Goal: Information Seeking & Learning: Check status

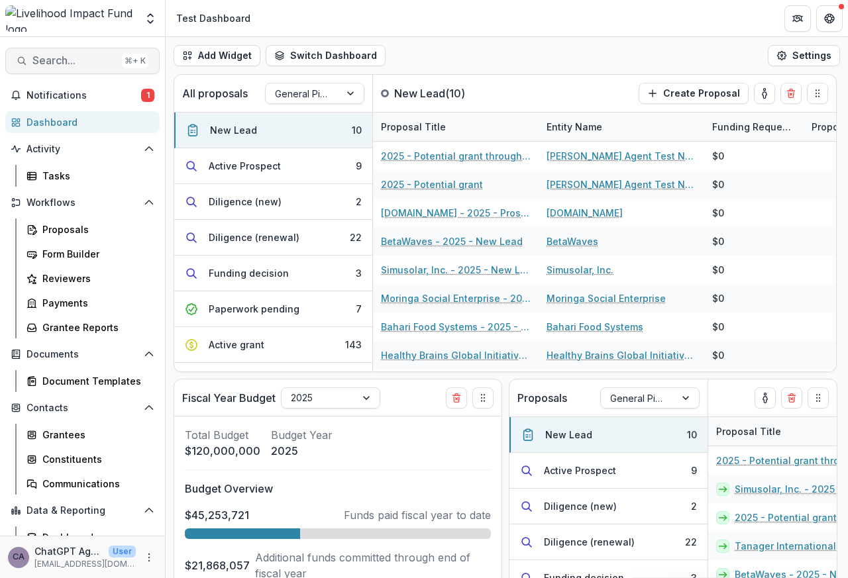
click at [53, 62] on span "Search..." at bounding box center [74, 60] width 84 height 13
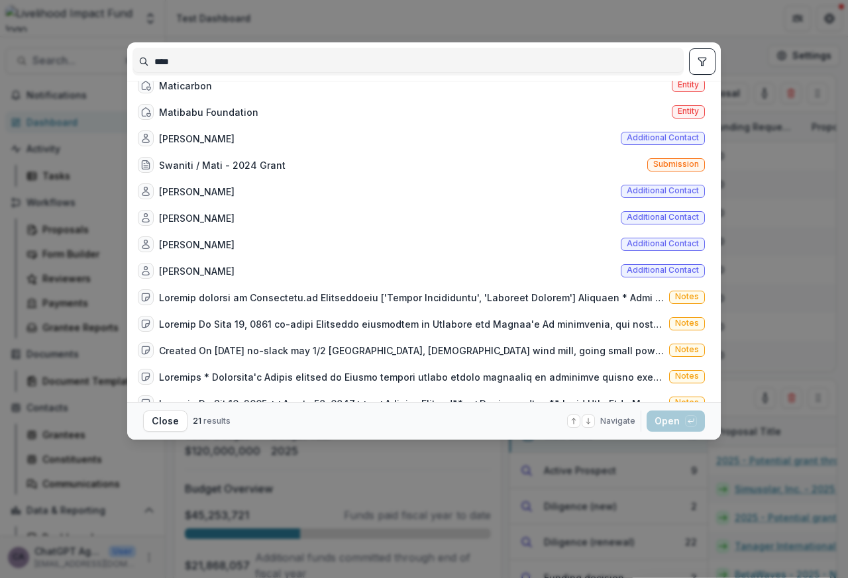
scroll to position [246, 0]
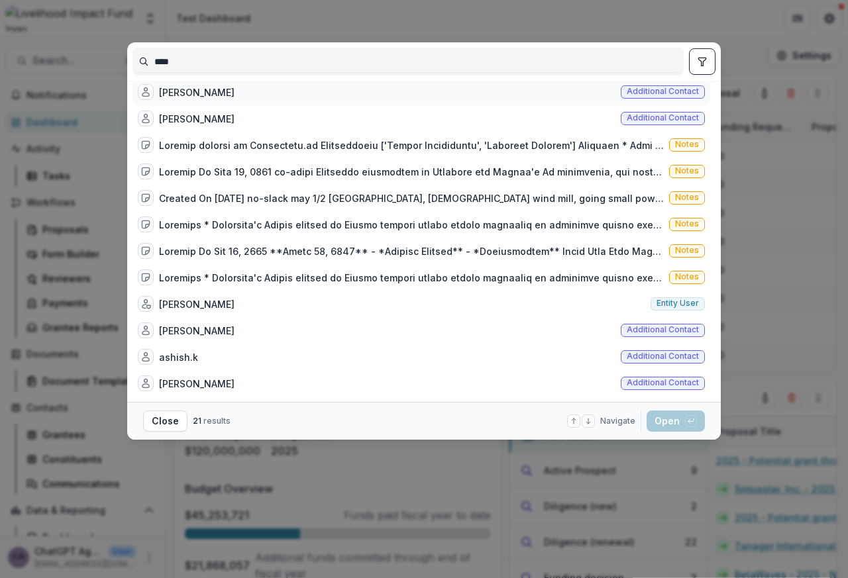
type input "****"
click at [179, 93] on div "[PERSON_NAME]" at bounding box center [197, 92] width 76 height 14
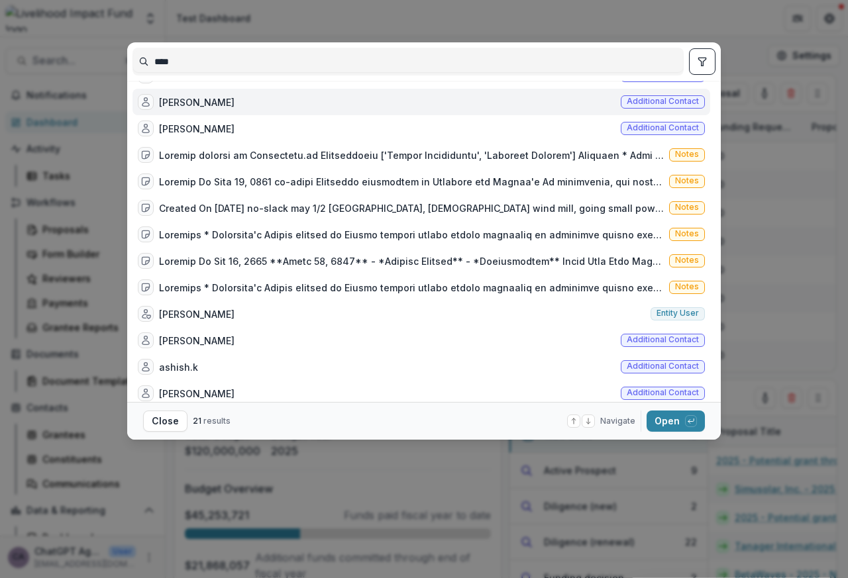
drag, startPoint x: 721, startPoint y: 123, endPoint x: 721, endPoint y: 78, distance: 44.4
click at [721, 78] on div "**** Mati Carbon Entity Mati Carbon Removals - 2024 Additional Grant Submission…" at bounding box center [424, 289] width 848 height 578
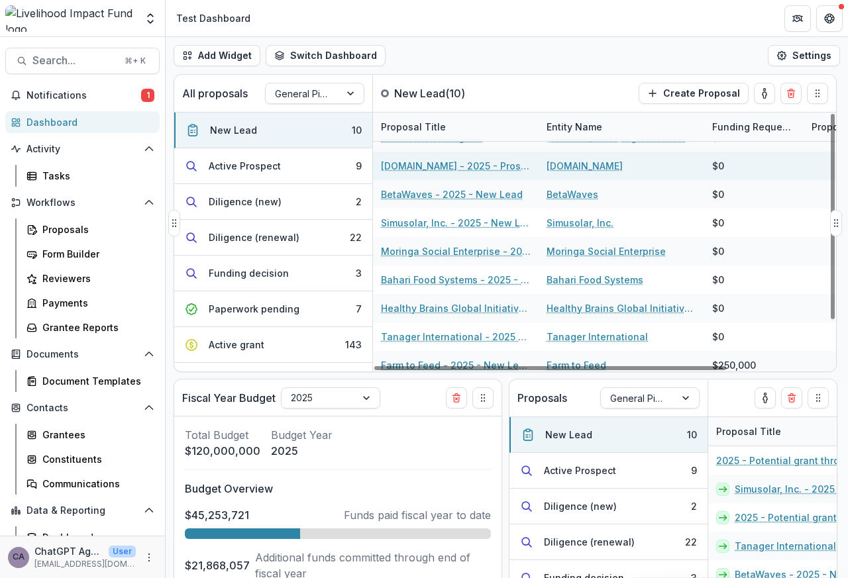
scroll to position [55, 0]
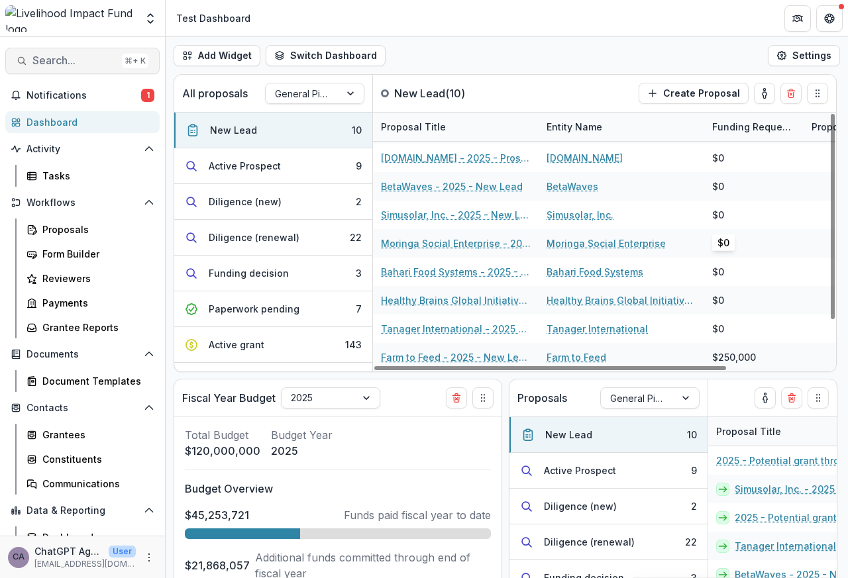
click at [37, 62] on span "Search..." at bounding box center [74, 60] width 84 height 13
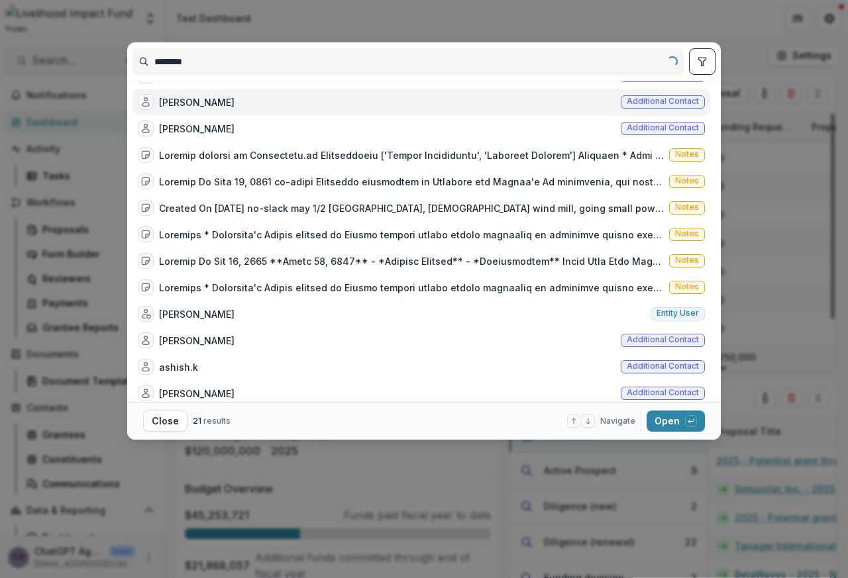
scroll to position [0, 0]
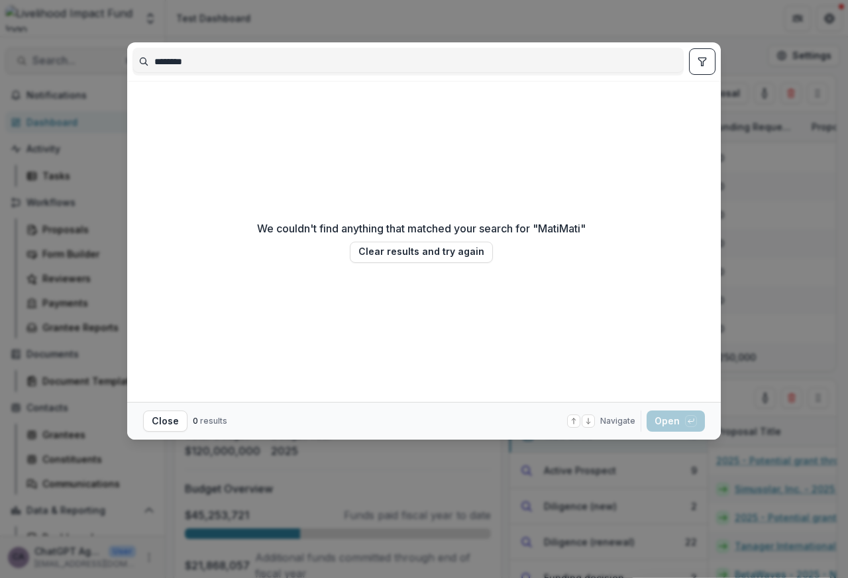
type input "****"
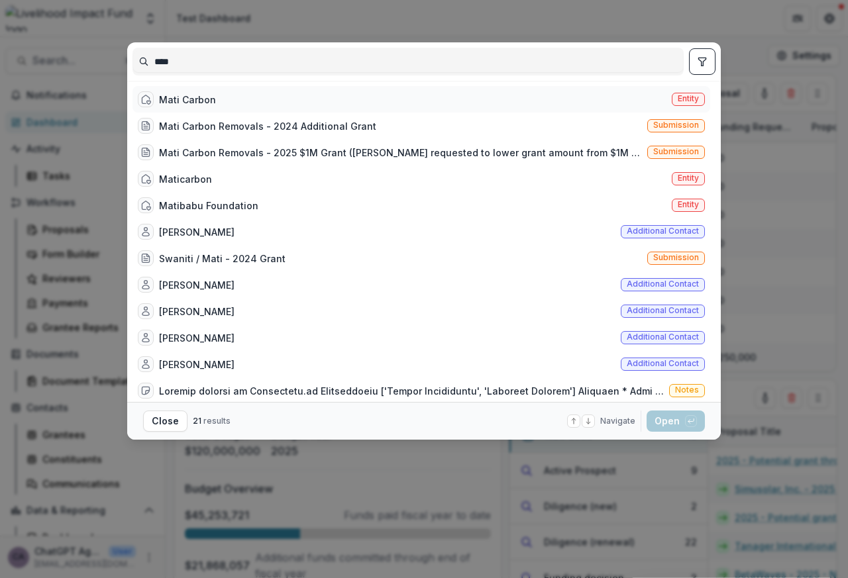
click at [172, 100] on div "Mati Carbon" at bounding box center [187, 100] width 57 height 14
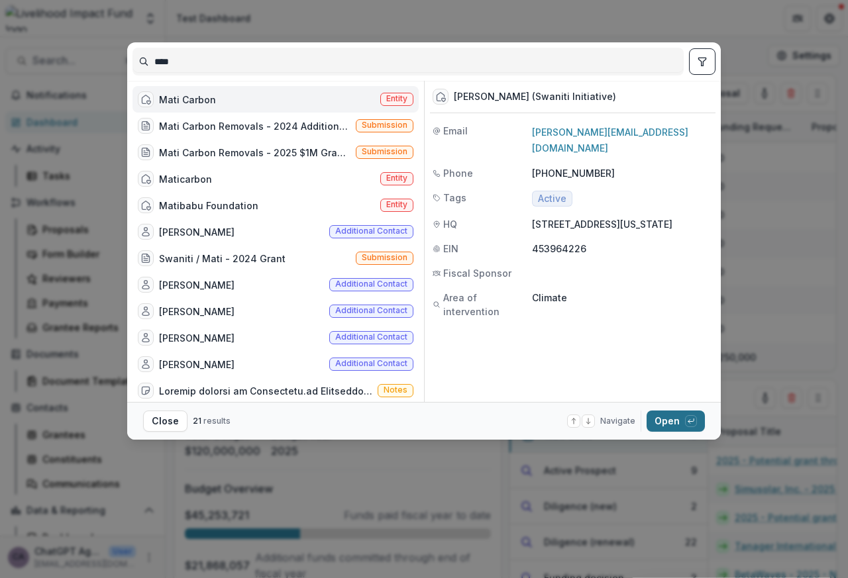
click at [669, 423] on button "Open with enter key" at bounding box center [676, 421] width 58 height 21
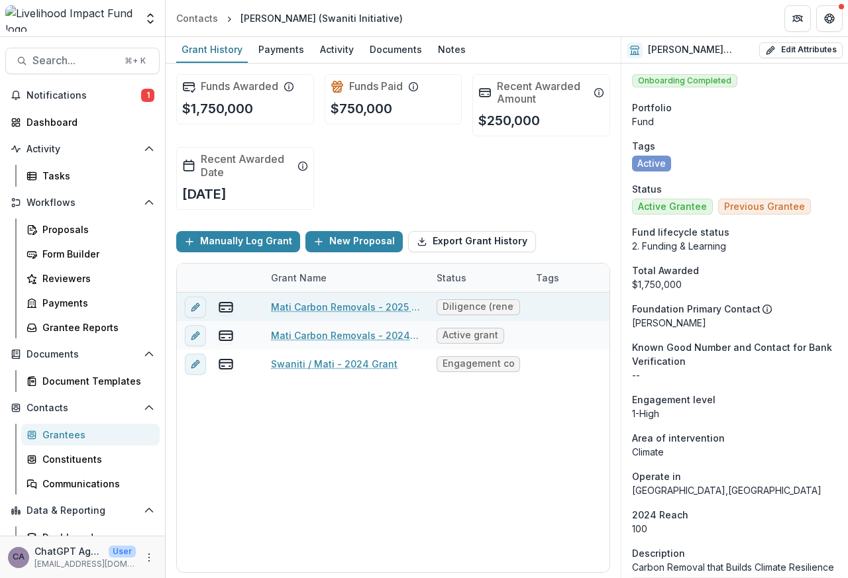
click at [313, 308] on link "Mati Carbon Removals - 2025 $1M Grant" at bounding box center [346, 307] width 150 height 14
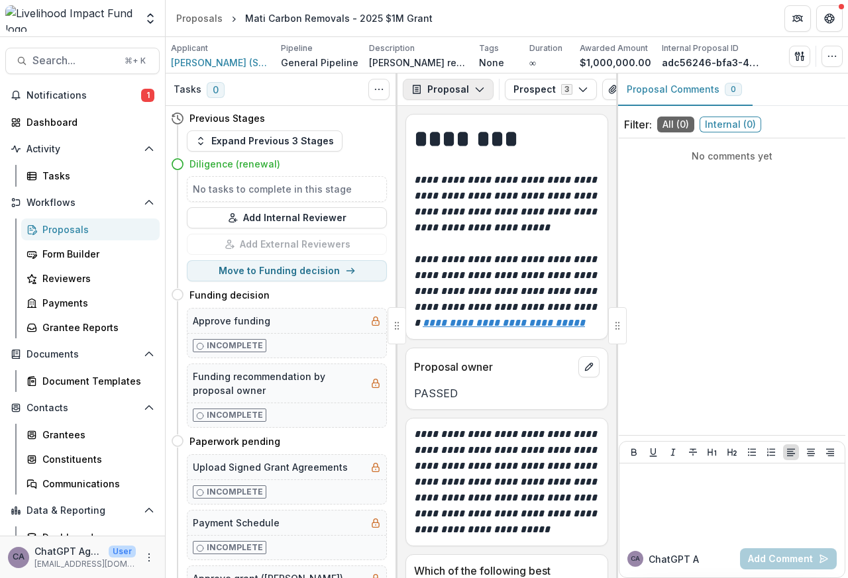
click at [441, 89] on button "Proposal" at bounding box center [448, 89] width 91 height 21
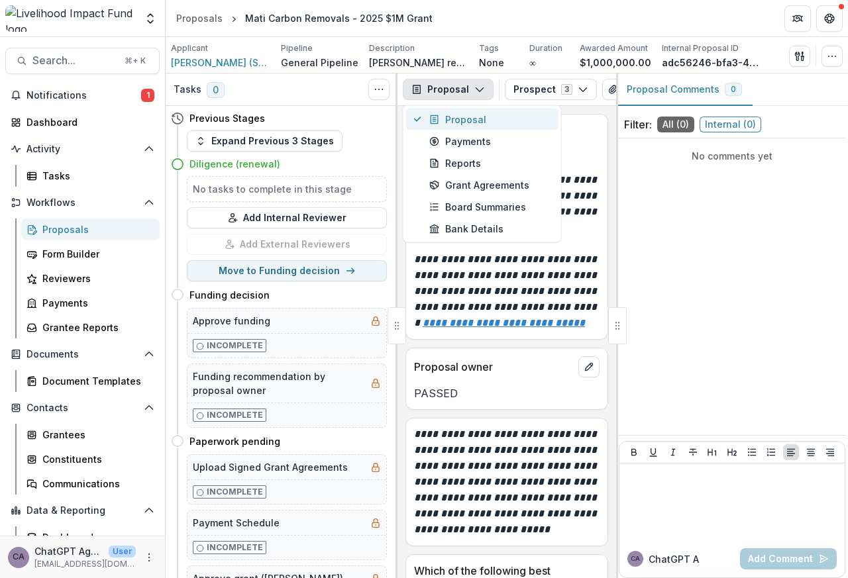
click at [460, 119] on div "Proposal" at bounding box center [489, 120] width 121 height 14
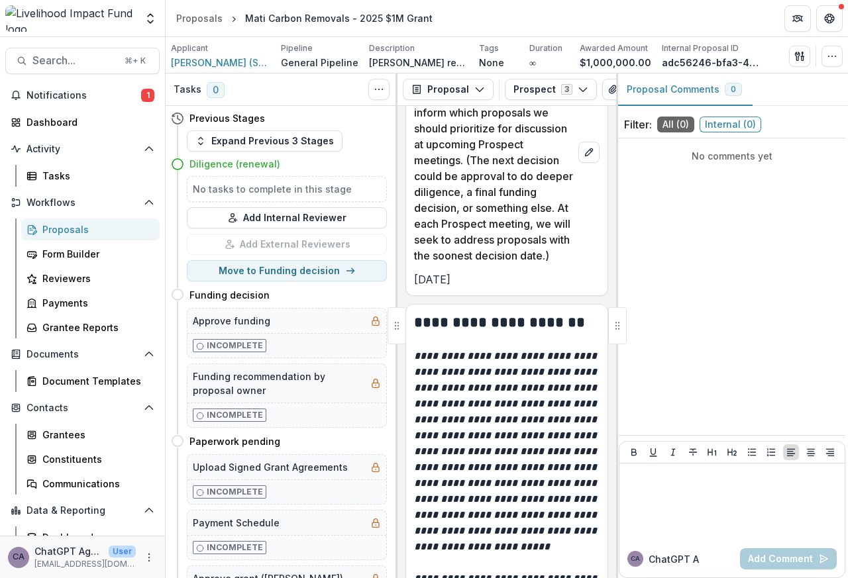
scroll to position [1431, 0]
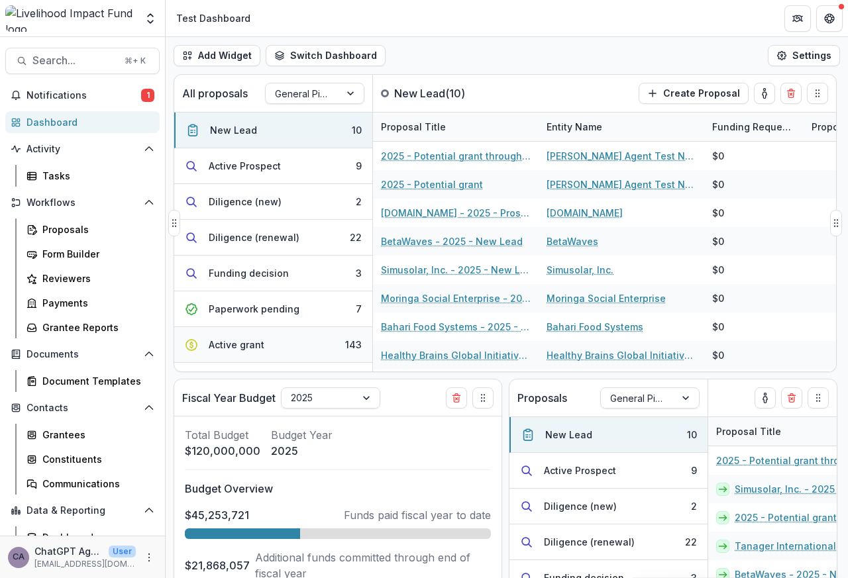
click at [323, 335] on button "Active grant 143" at bounding box center [273, 345] width 198 height 36
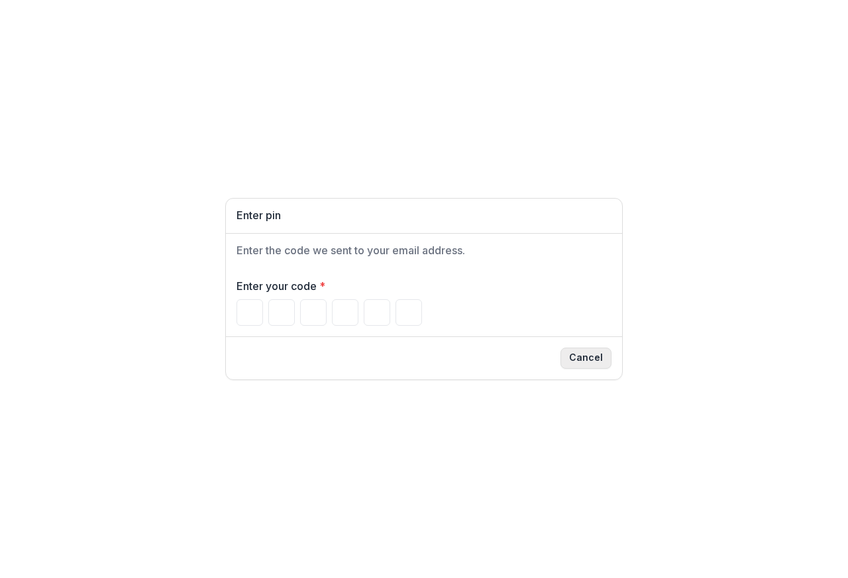
click at [588, 361] on button "Cancel" at bounding box center [585, 358] width 51 height 21
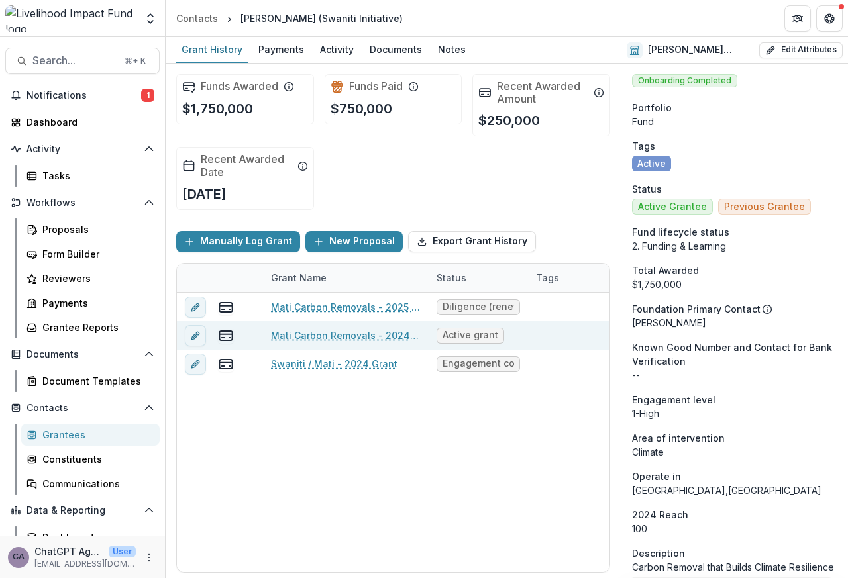
click at [320, 337] on link "Mati Carbon Removals - 2024 Additional Grant" at bounding box center [346, 336] width 150 height 14
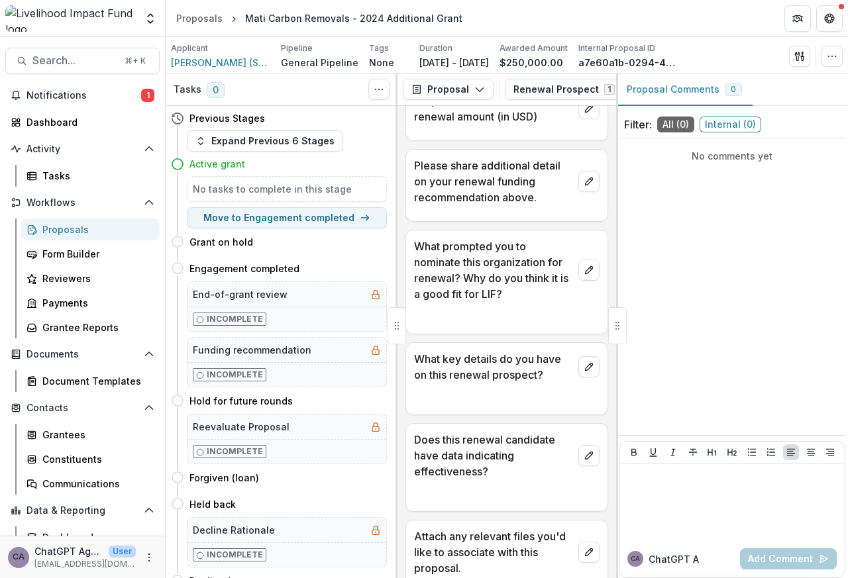
scroll to position [795, 0]
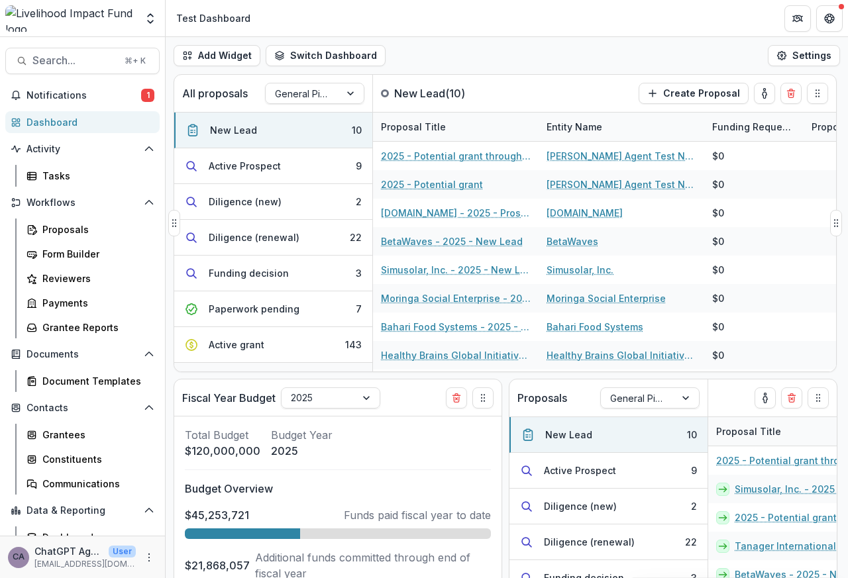
click at [325, 364] on button "Grant on hold 4" at bounding box center [273, 381] width 198 height 36
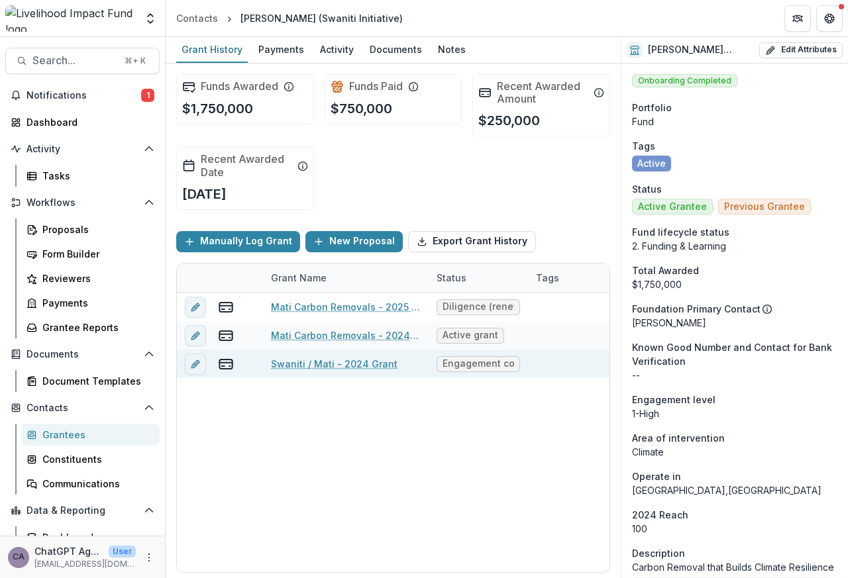
click at [321, 364] on link "Swaniti / Mati - 2024 Grant" at bounding box center [334, 364] width 127 height 14
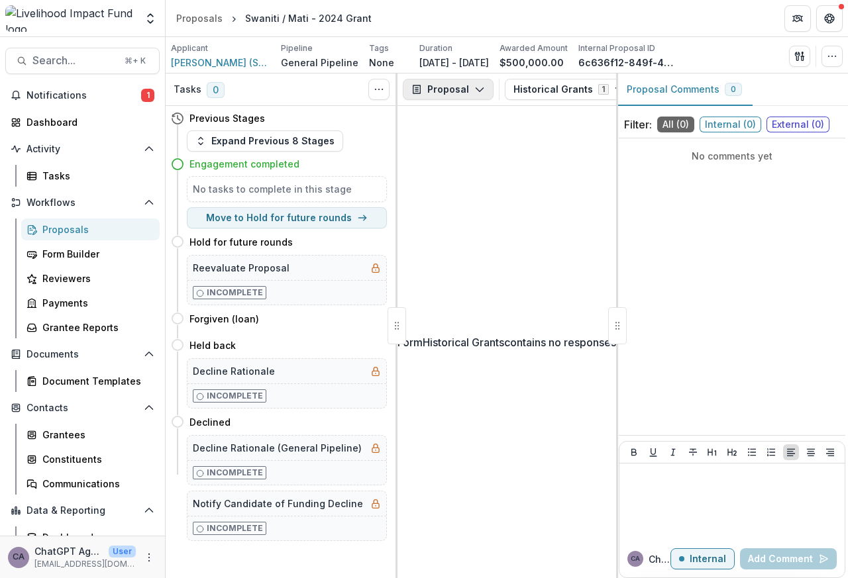
click at [437, 89] on button "Proposal" at bounding box center [448, 89] width 91 height 21
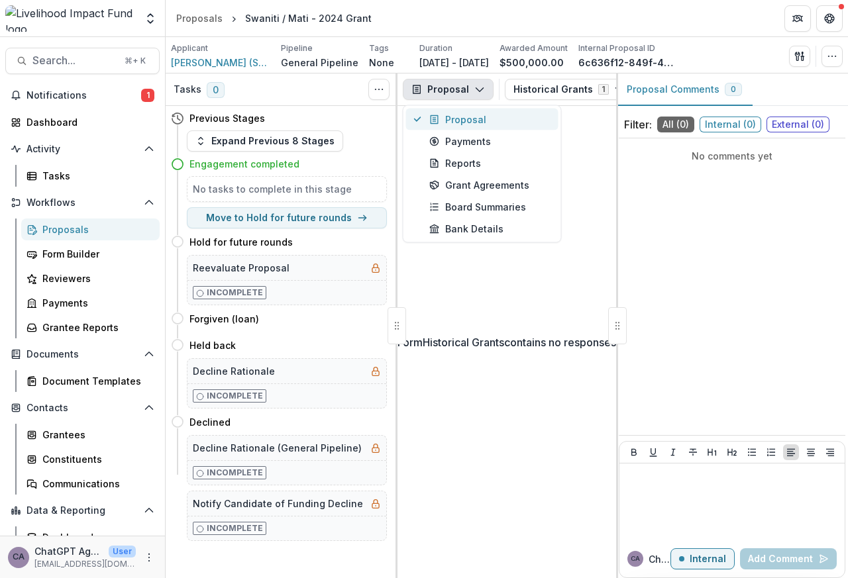
click at [468, 120] on div "Proposal" at bounding box center [489, 120] width 121 height 14
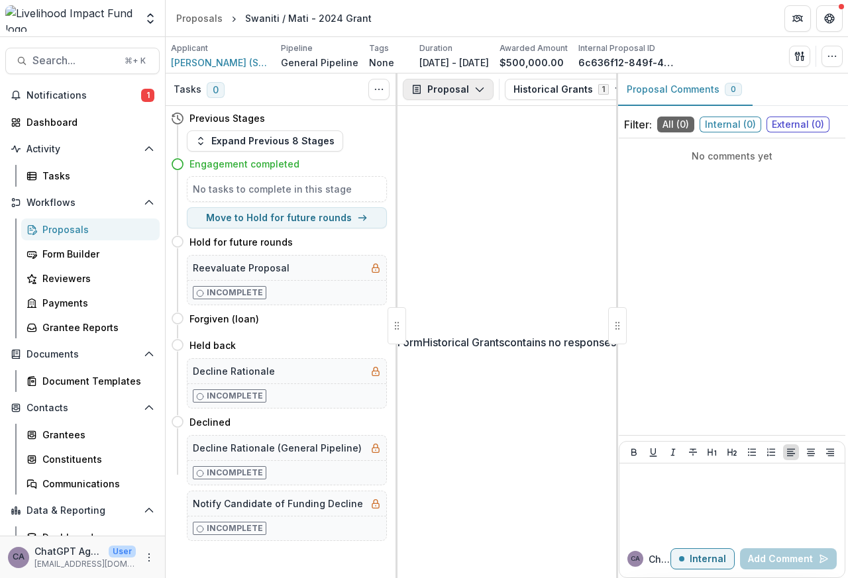
click at [439, 89] on button "Proposal" at bounding box center [448, 89] width 91 height 21
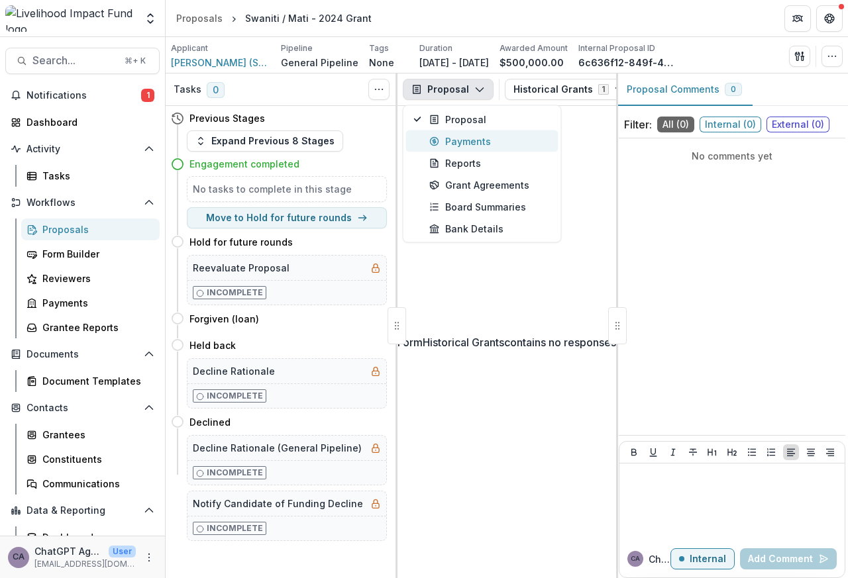
click at [464, 143] on div "Payments" at bounding box center [489, 141] width 121 height 14
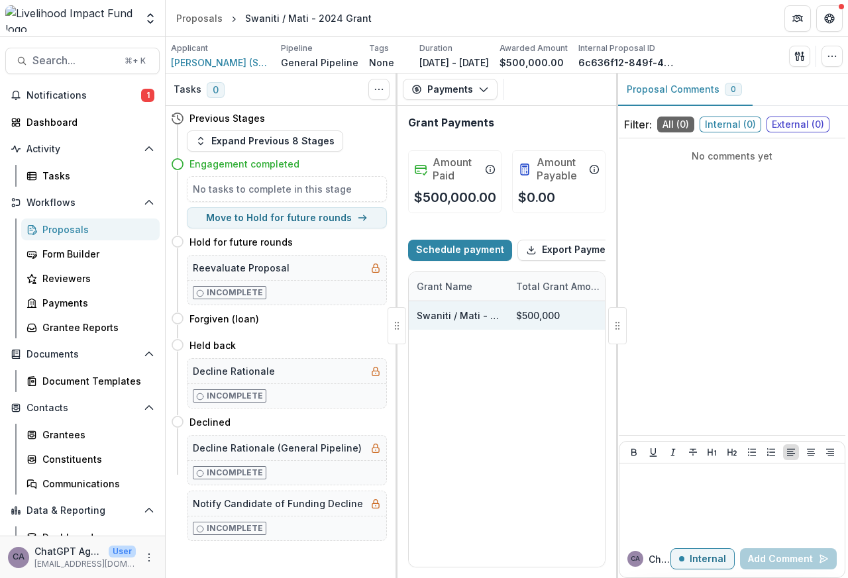
click at [454, 321] on link "Swaniti / Mati - 2024 Grant" at bounding box center [480, 315] width 127 height 11
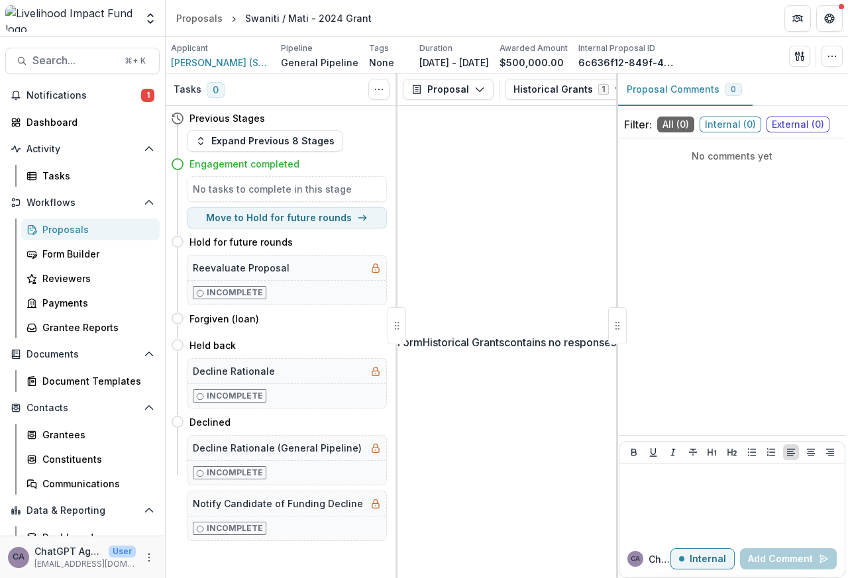
click at [452, 327] on div "Form Historical Grants contains no responses" at bounding box center [506, 342] width 219 height 472
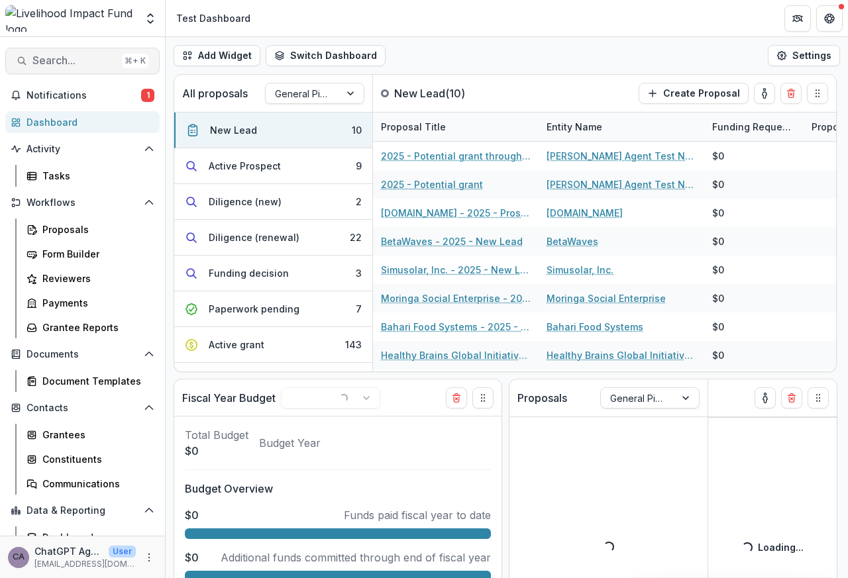
click at [61, 62] on span "Search..." at bounding box center [74, 60] width 84 height 13
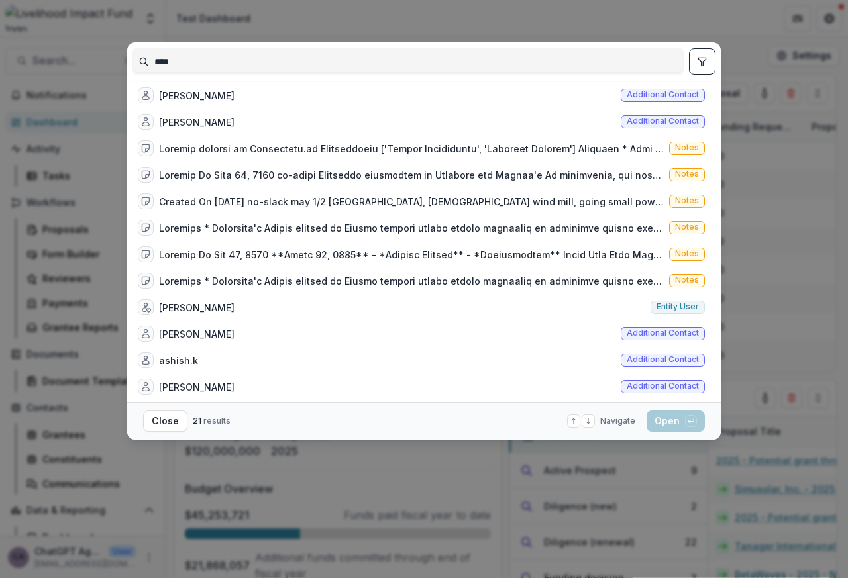
scroll to position [246, 0]
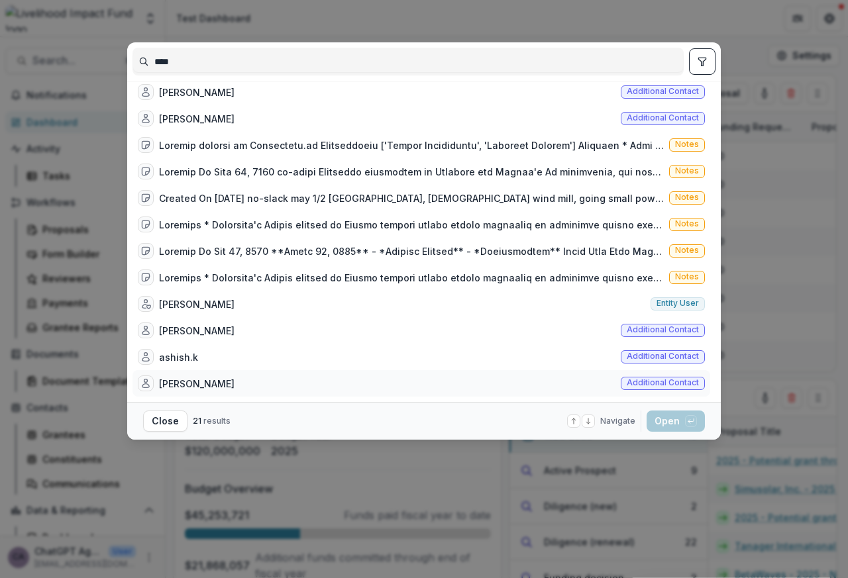
type input "****"
click at [332, 383] on div "Daniel Ogola Additional contact" at bounding box center [421, 383] width 578 height 26
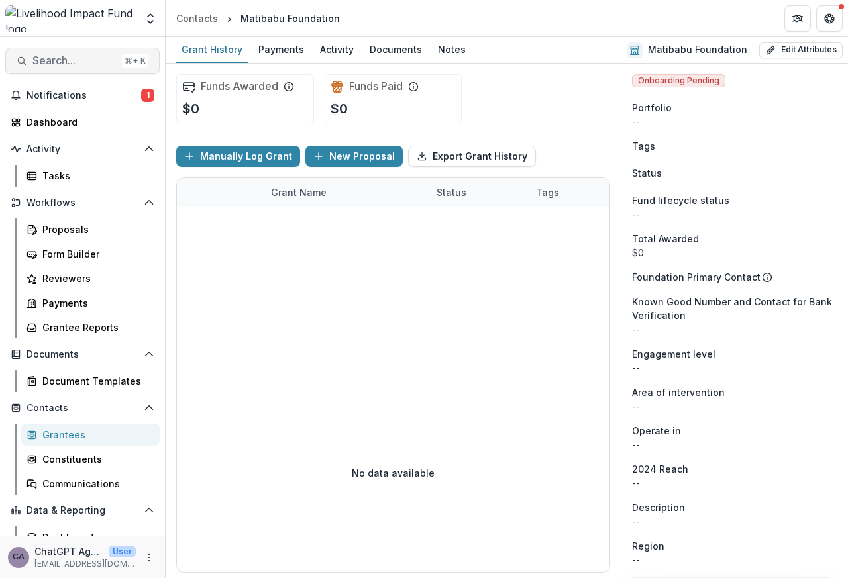
click at [63, 62] on span "Search..." at bounding box center [74, 60] width 84 height 13
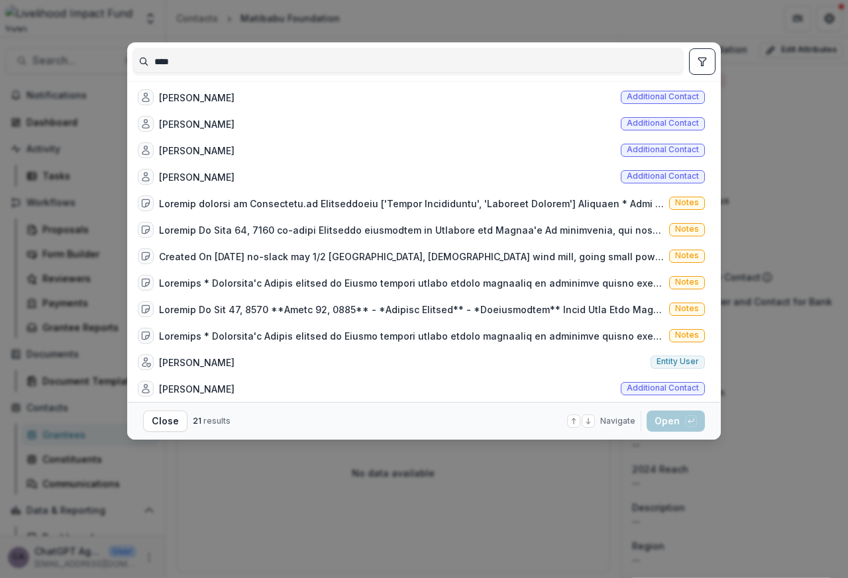
scroll to position [246, 0]
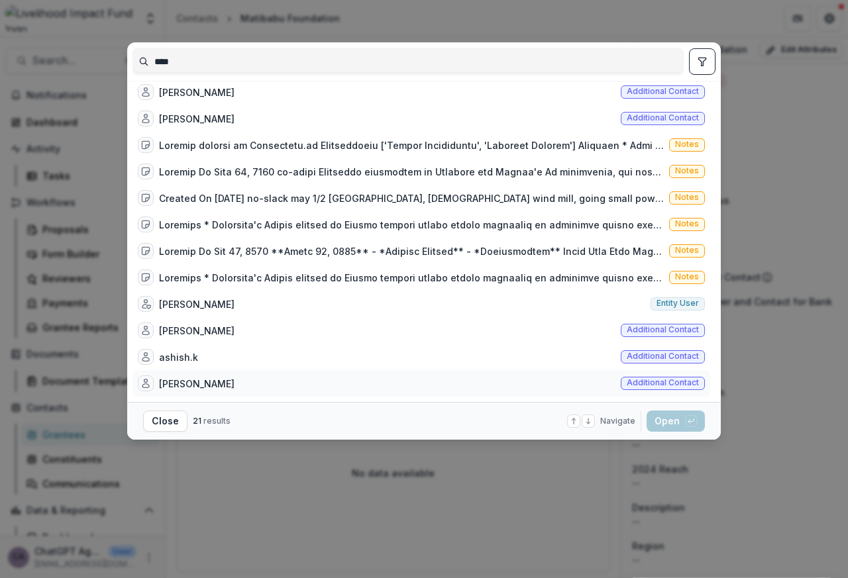
type input "****"
click at [201, 387] on div "[PERSON_NAME]" at bounding box center [197, 384] width 76 height 14
click at [668, 424] on button "Open with enter key" at bounding box center [676, 421] width 58 height 21
